Goal: Task Accomplishment & Management: Use online tool/utility

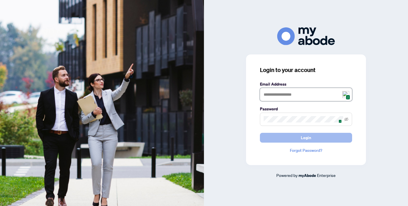
type input "**********"
click at [331, 138] on button "Login" at bounding box center [306, 138] width 92 height 10
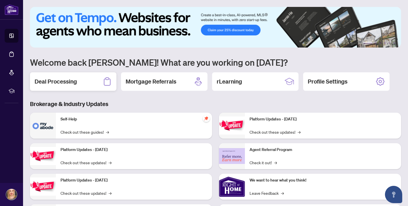
click at [52, 81] on h2 "Deal Processing" at bounding box center [56, 81] width 42 height 8
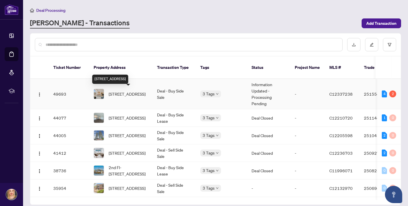
click at [117, 91] on span "[STREET_ADDRESS]" at bounding box center [127, 94] width 37 height 6
